Goal: Task Accomplishment & Management: Manage account settings

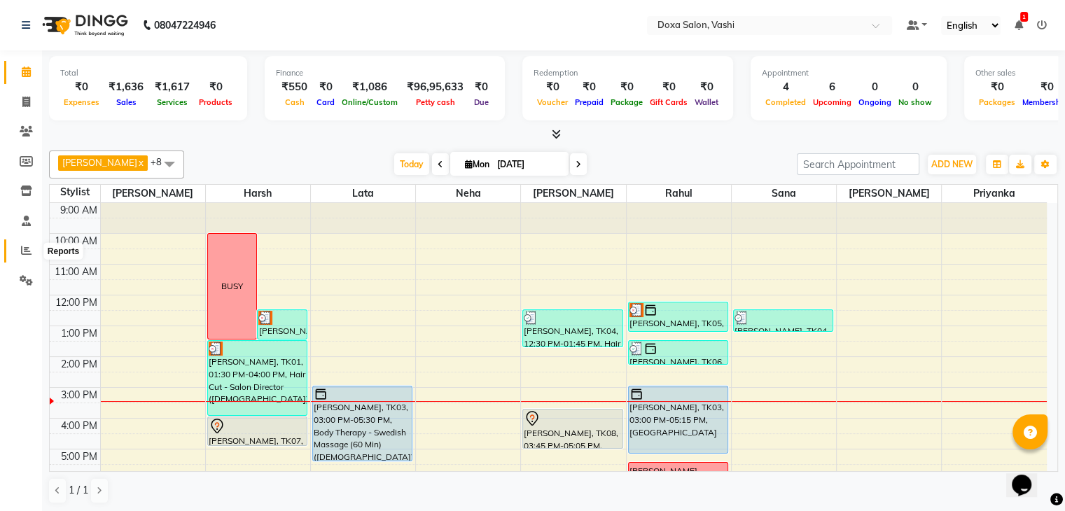
click at [25, 247] on icon at bounding box center [26, 250] width 11 height 11
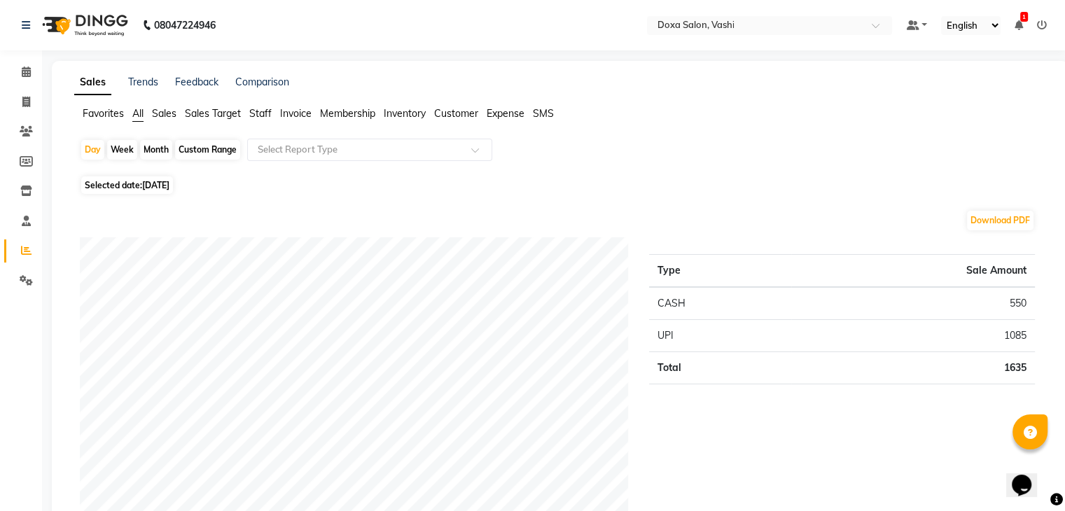
click at [163, 111] on span "Sales" at bounding box center [164, 113] width 25 height 13
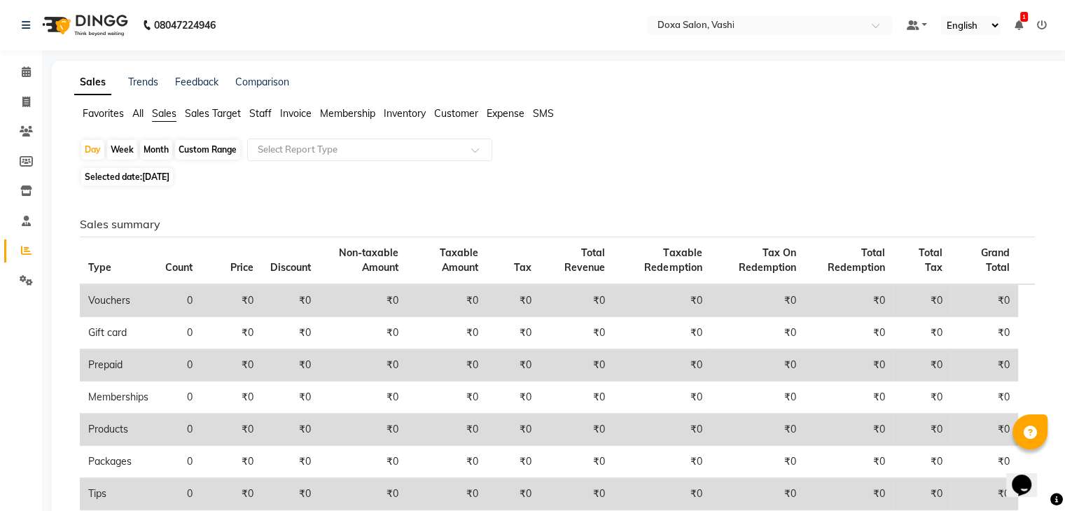
click at [149, 173] on span "[DATE]" at bounding box center [155, 177] width 27 height 11
select select "9"
select select "2025"
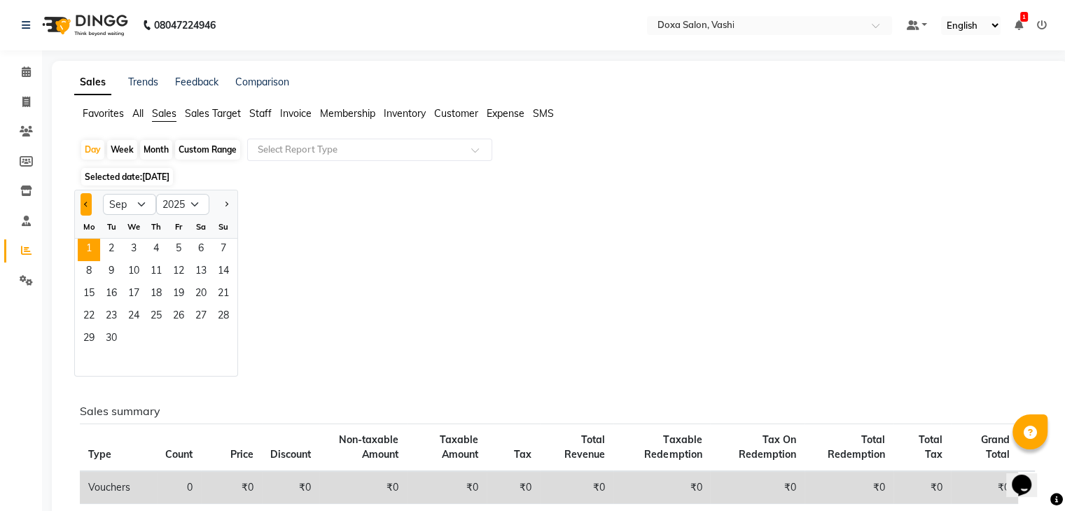
click at [87, 201] on button "Previous month" at bounding box center [86, 204] width 11 height 22
select select "8"
click at [196, 338] on span "30" at bounding box center [201, 340] width 22 height 22
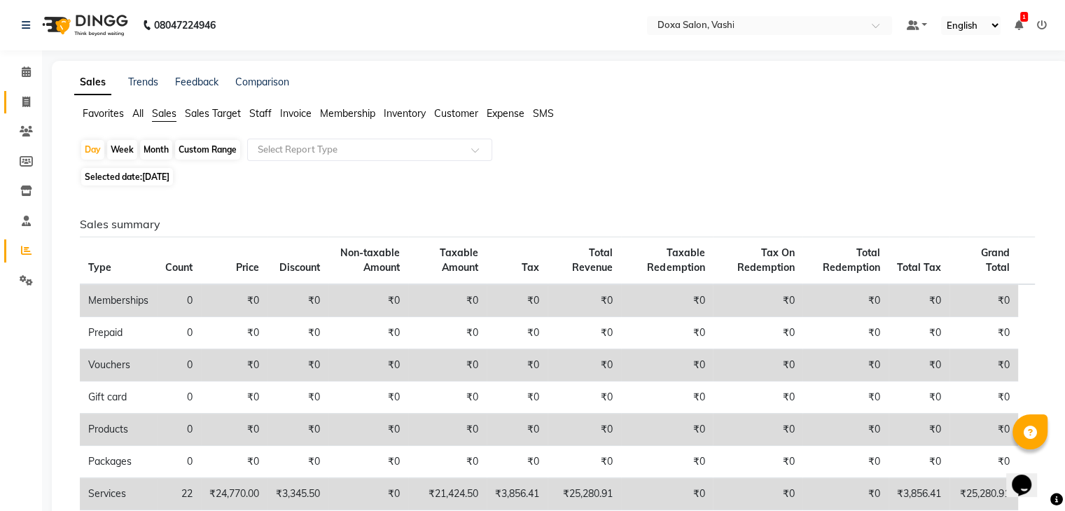
click at [22, 102] on icon at bounding box center [26, 102] width 8 height 11
select select "service"
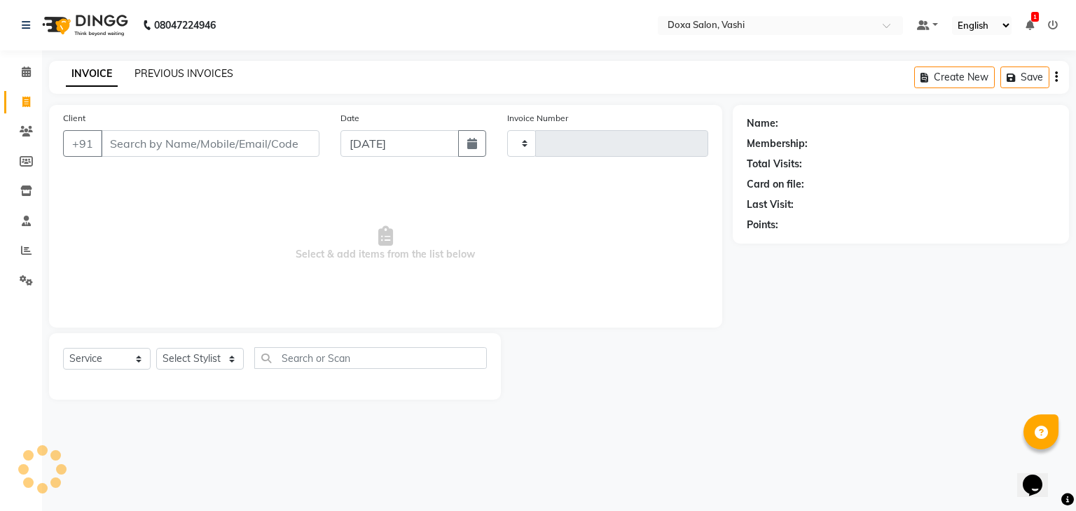
click at [170, 74] on link "PREVIOUS INVOICES" at bounding box center [183, 73] width 99 height 13
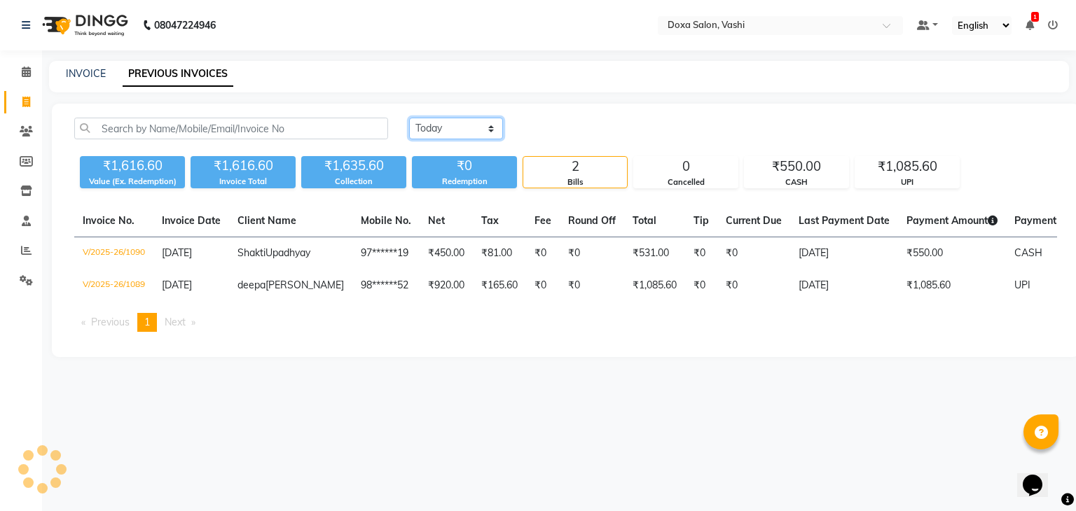
click at [440, 125] on select "[DATE] [DATE] Custom Range" at bounding box center [456, 129] width 94 height 22
select select "range"
click at [409, 118] on select "[DATE] [DATE] Custom Range" at bounding box center [456, 129] width 94 height 22
click at [560, 131] on input "[DATE]" at bounding box center [570, 129] width 98 height 20
select select "9"
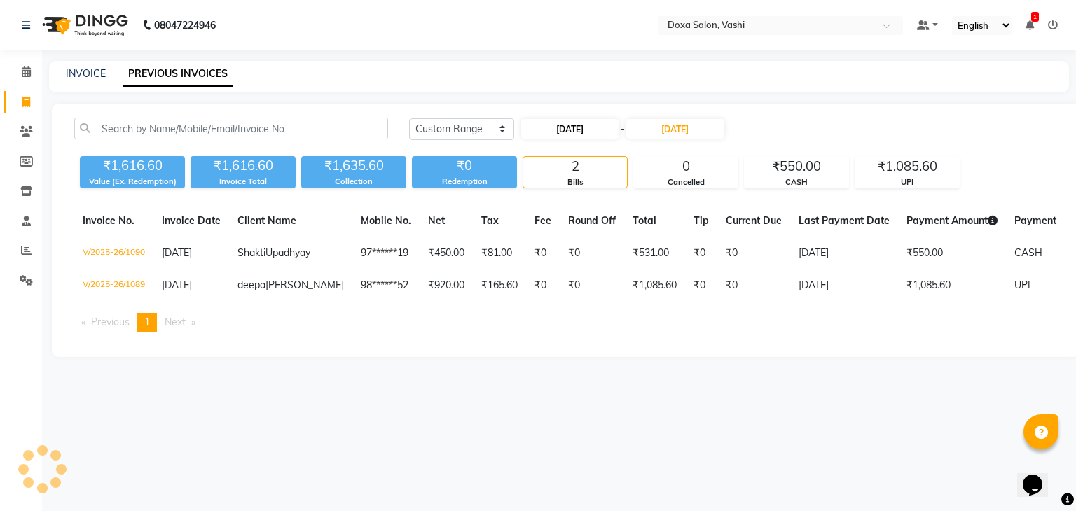
select select "2025"
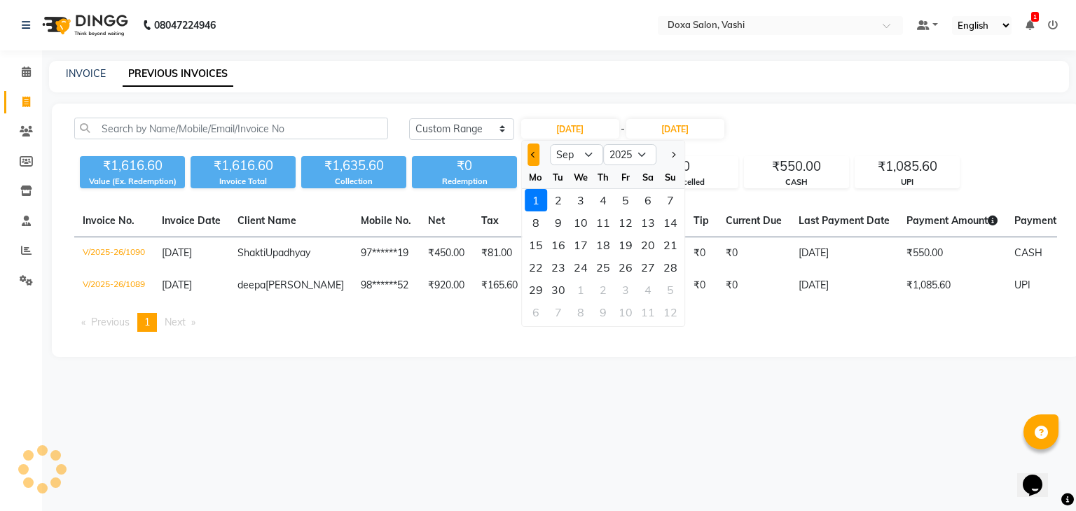
click at [530, 149] on button "Previous month" at bounding box center [533, 155] width 12 height 22
select select "8"
click at [647, 289] on div "30" at bounding box center [648, 290] width 22 height 22
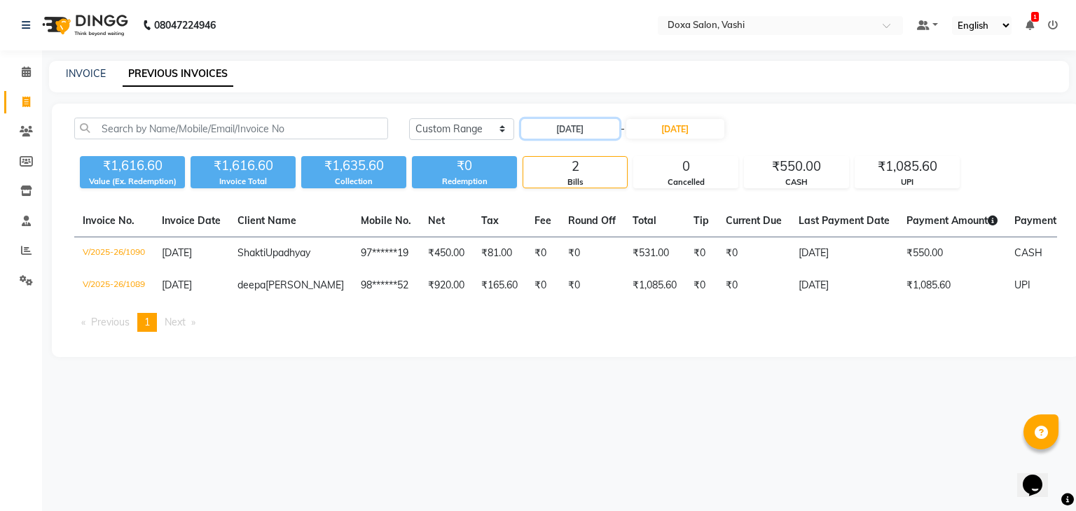
type input "[DATE]"
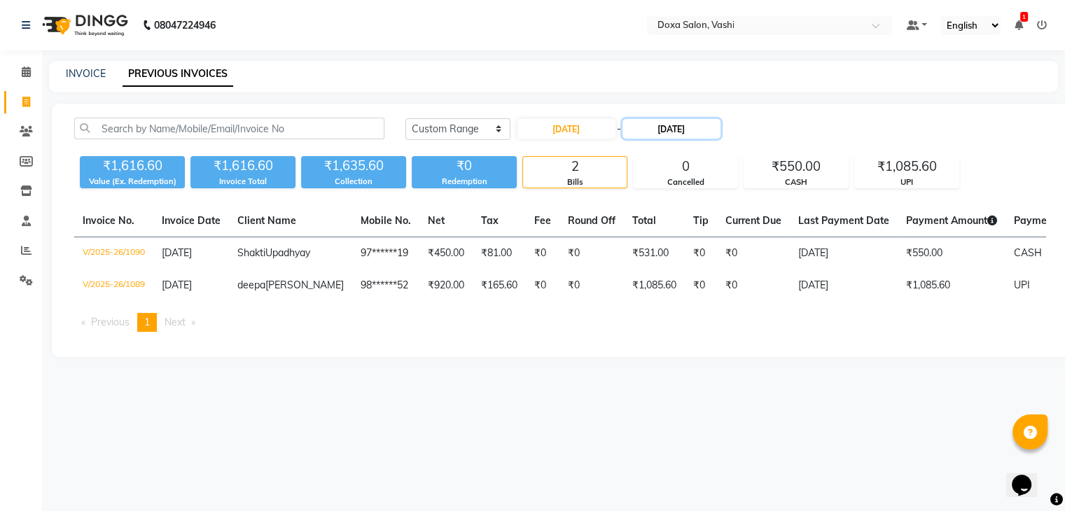
click at [656, 127] on input "[DATE]" at bounding box center [672, 129] width 98 height 20
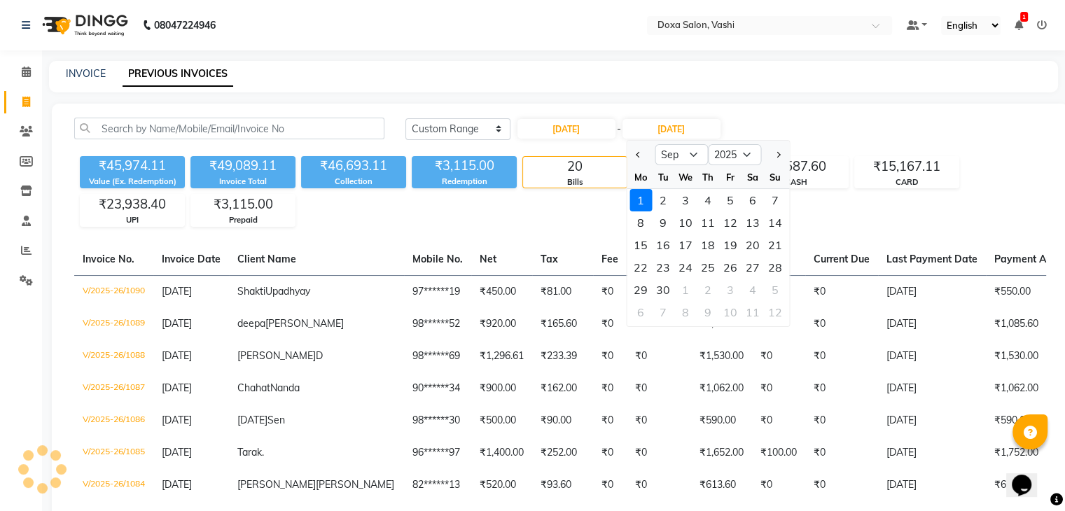
click at [639, 153] on span "Previous month" at bounding box center [639, 155] width 6 height 6
select select "8"
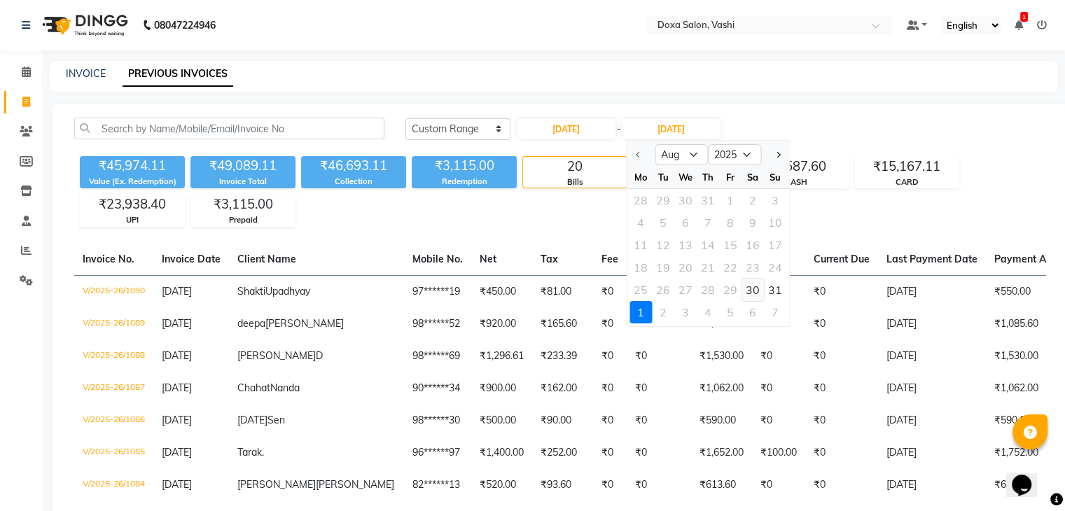
click at [750, 291] on div "30" at bounding box center [753, 290] width 22 height 22
type input "[DATE]"
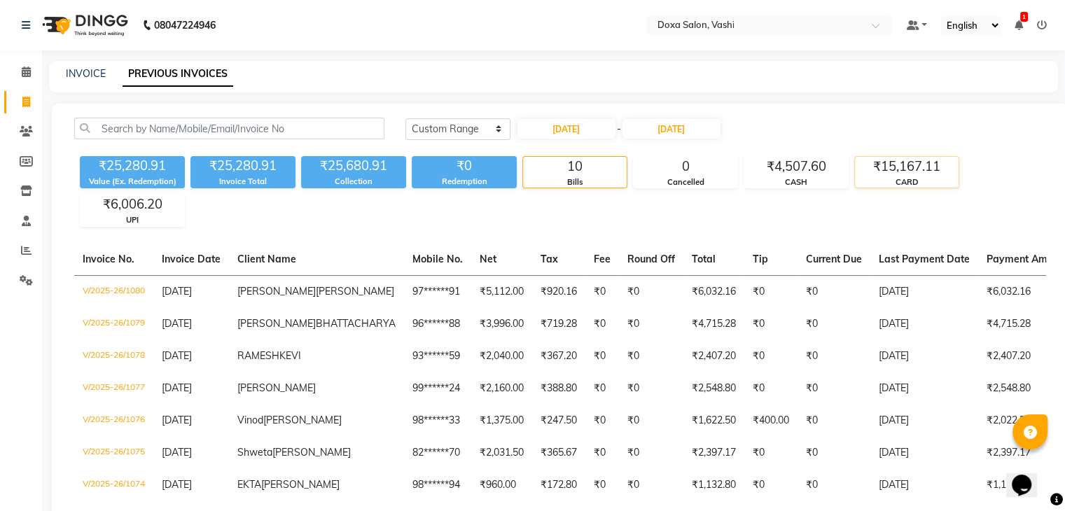
click at [899, 179] on div "CARD" at bounding box center [907, 183] width 104 height 12
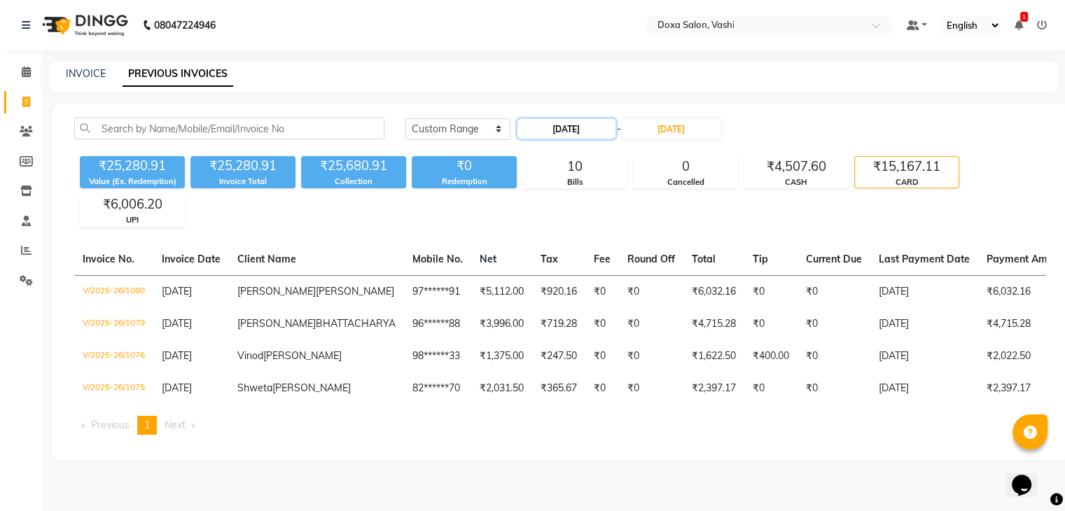
click at [565, 131] on input "[DATE]" at bounding box center [567, 129] width 98 height 20
select select "8"
select select "2025"
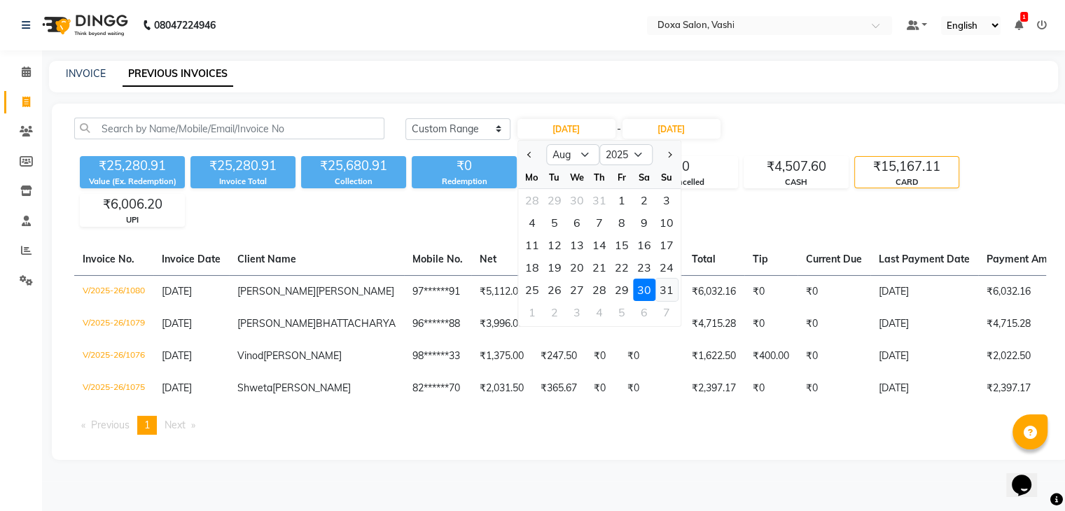
click at [666, 288] on div "31" at bounding box center [667, 290] width 22 height 22
type input "[DATE]"
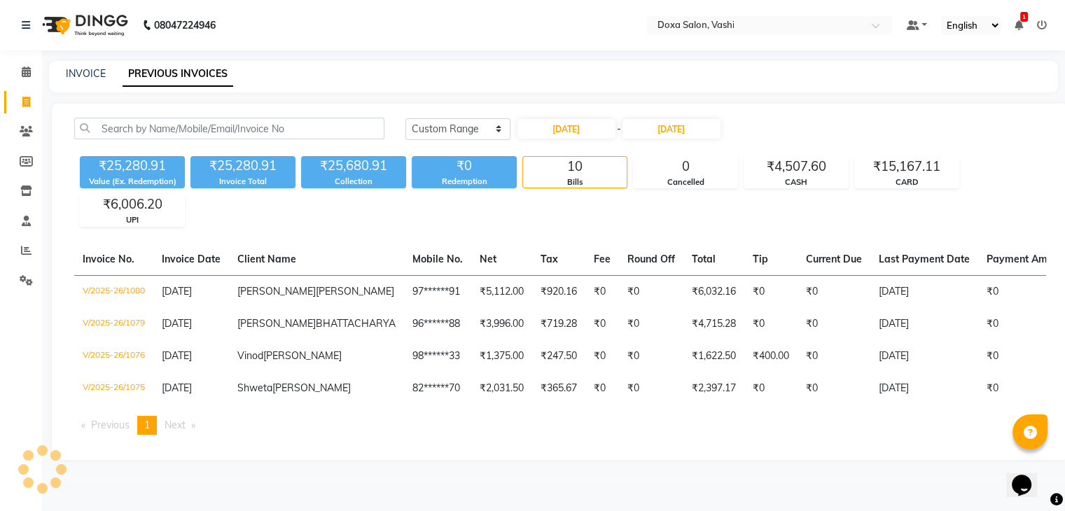
click at [689, 115] on div "[DATE] [DATE] Custom Range [DATE] - [DATE] ₹25,280.91 Value (Ex. Redemption) ₹2…" at bounding box center [560, 282] width 1017 height 357
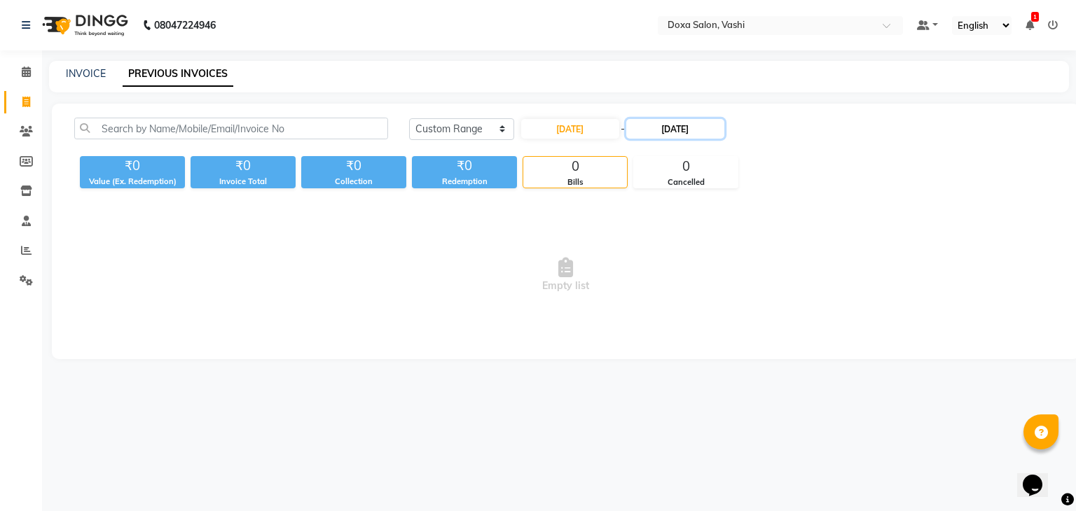
click at [674, 129] on input "[DATE]" at bounding box center [675, 129] width 98 height 20
click at [778, 289] on div "31" at bounding box center [779, 290] width 22 height 22
type input "[DATE]"
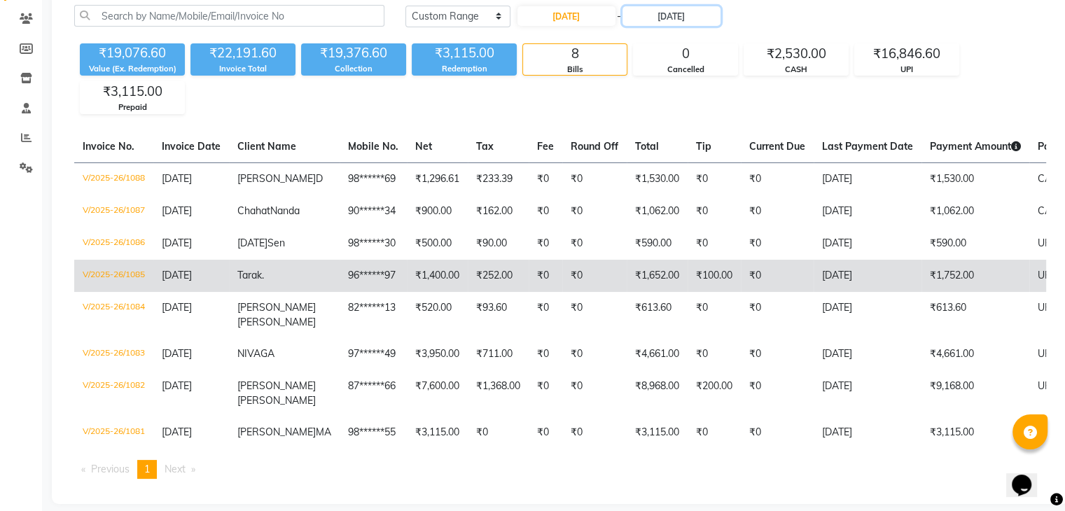
scroll to position [81, 0]
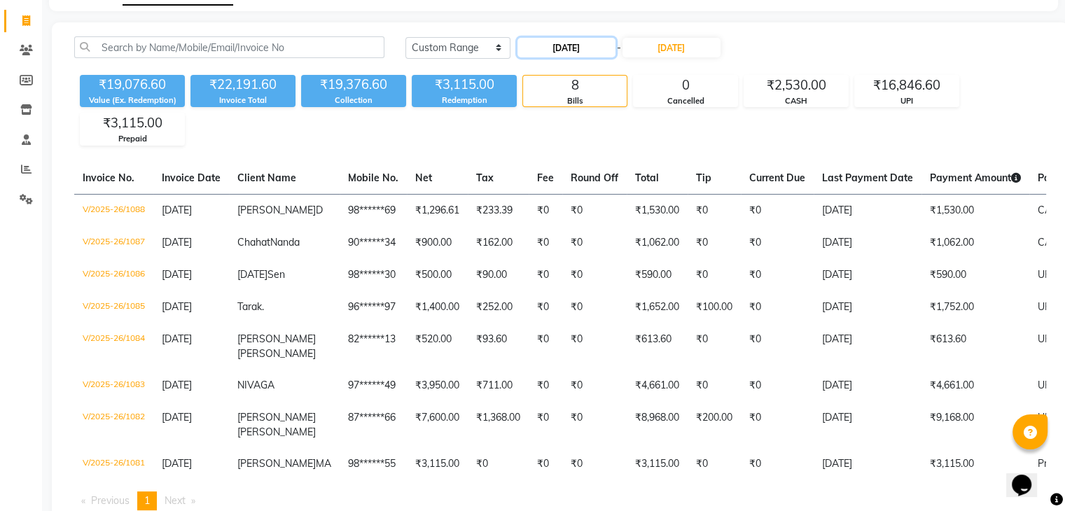
click at [575, 43] on input "[DATE]" at bounding box center [567, 48] width 98 height 20
select select "8"
select select "2025"
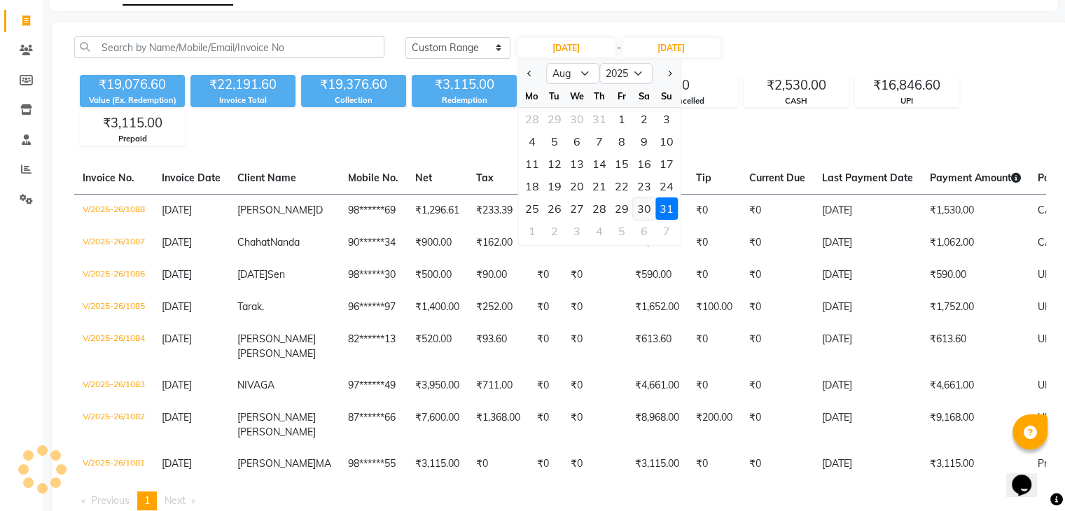
click at [641, 207] on div "30" at bounding box center [644, 209] width 22 height 22
type input "[DATE]"
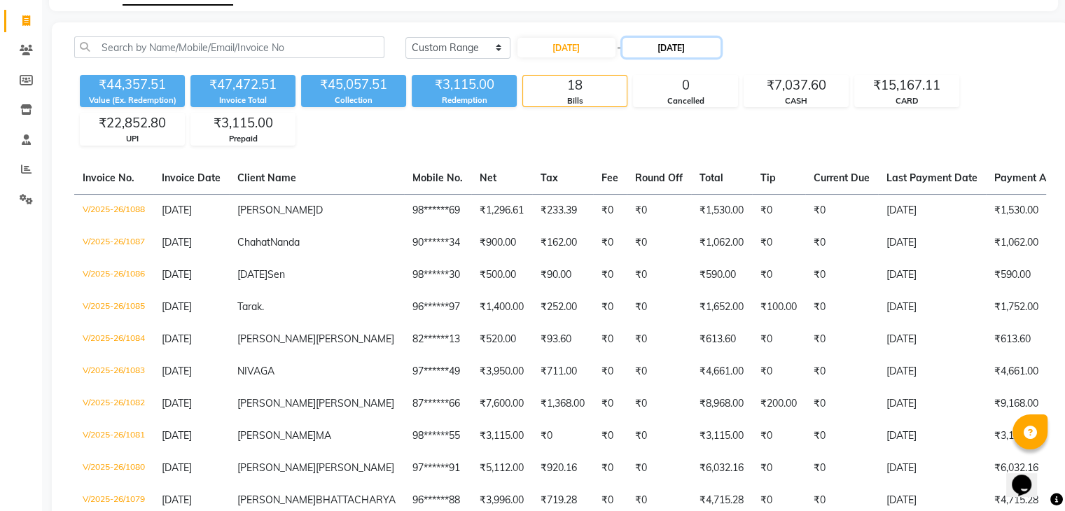
click at [674, 45] on input "[DATE]" at bounding box center [672, 48] width 98 height 20
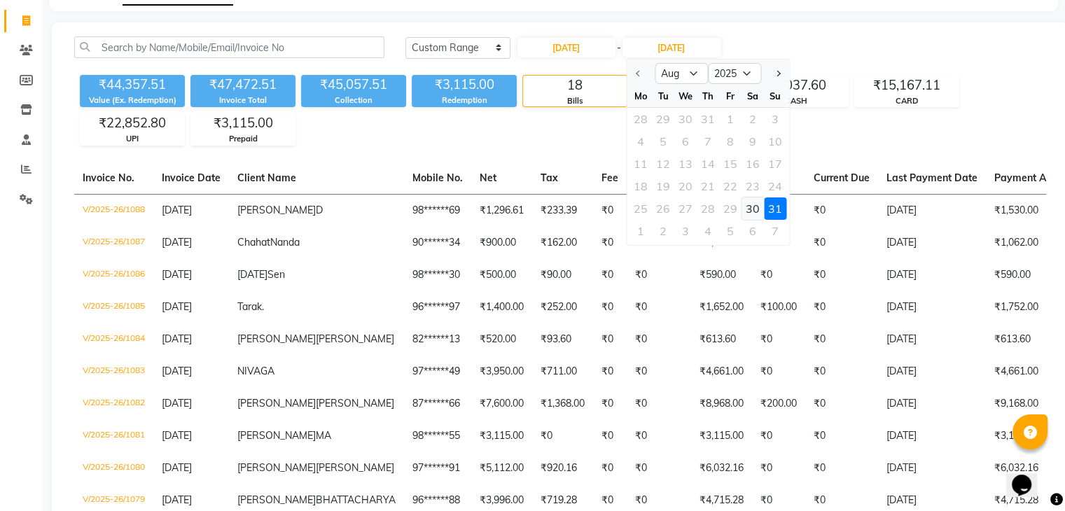
click at [750, 206] on div "30" at bounding box center [753, 209] width 22 height 22
type input "[DATE]"
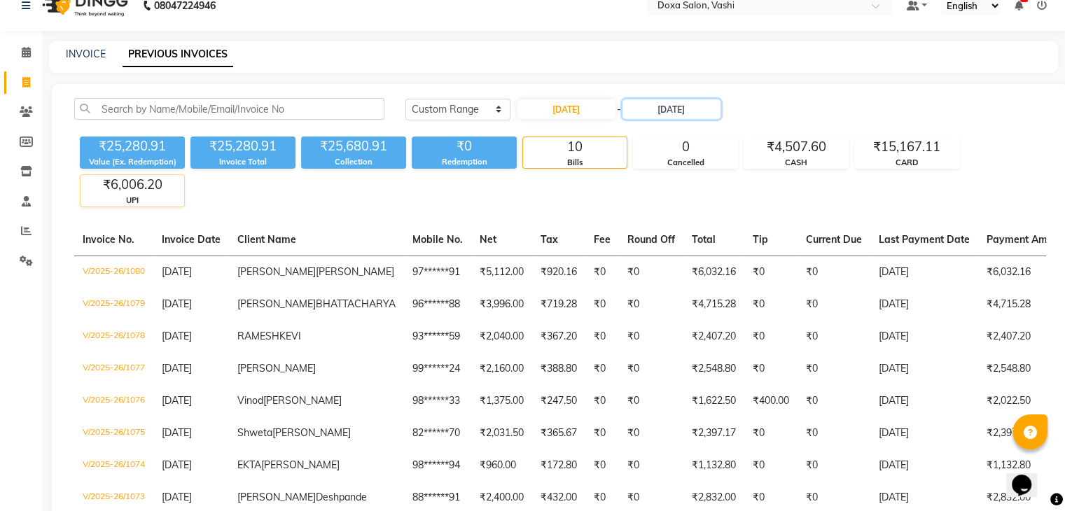
scroll to position [0, 0]
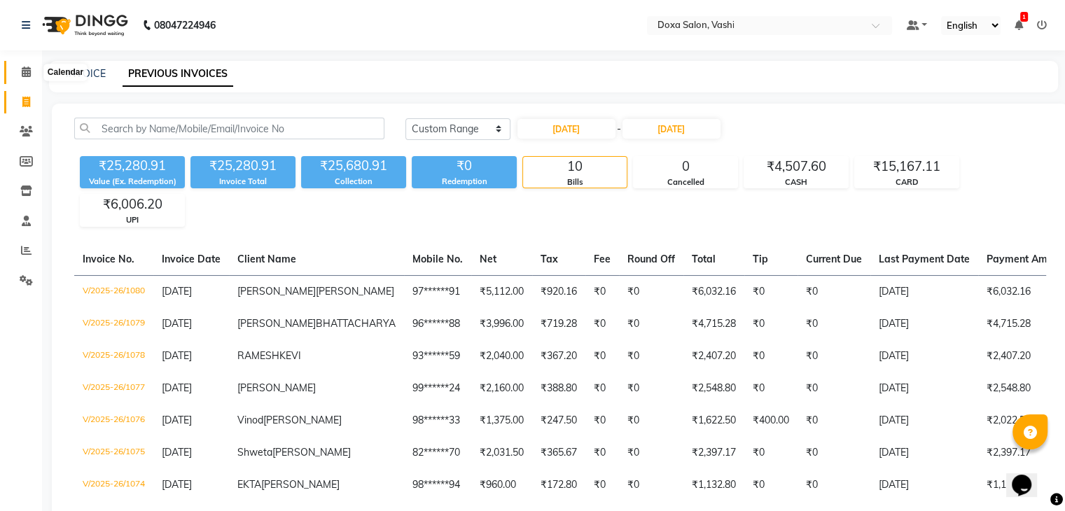
click at [29, 71] on icon at bounding box center [26, 72] width 9 height 11
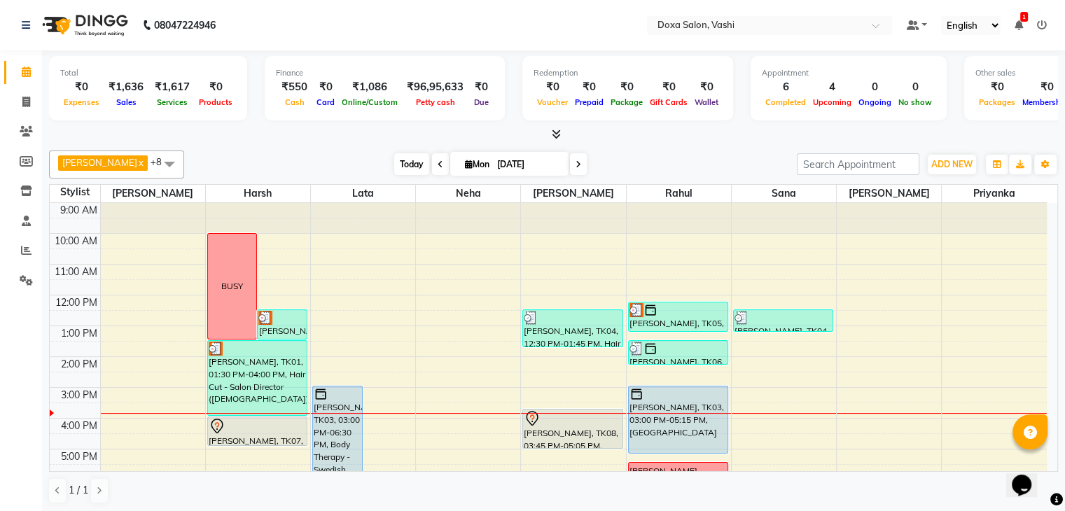
click at [397, 163] on span "Today" at bounding box center [411, 164] width 35 height 22
click at [395, 162] on span "Today" at bounding box center [411, 164] width 35 height 22
